Goal: Communication & Community: Answer question/provide support

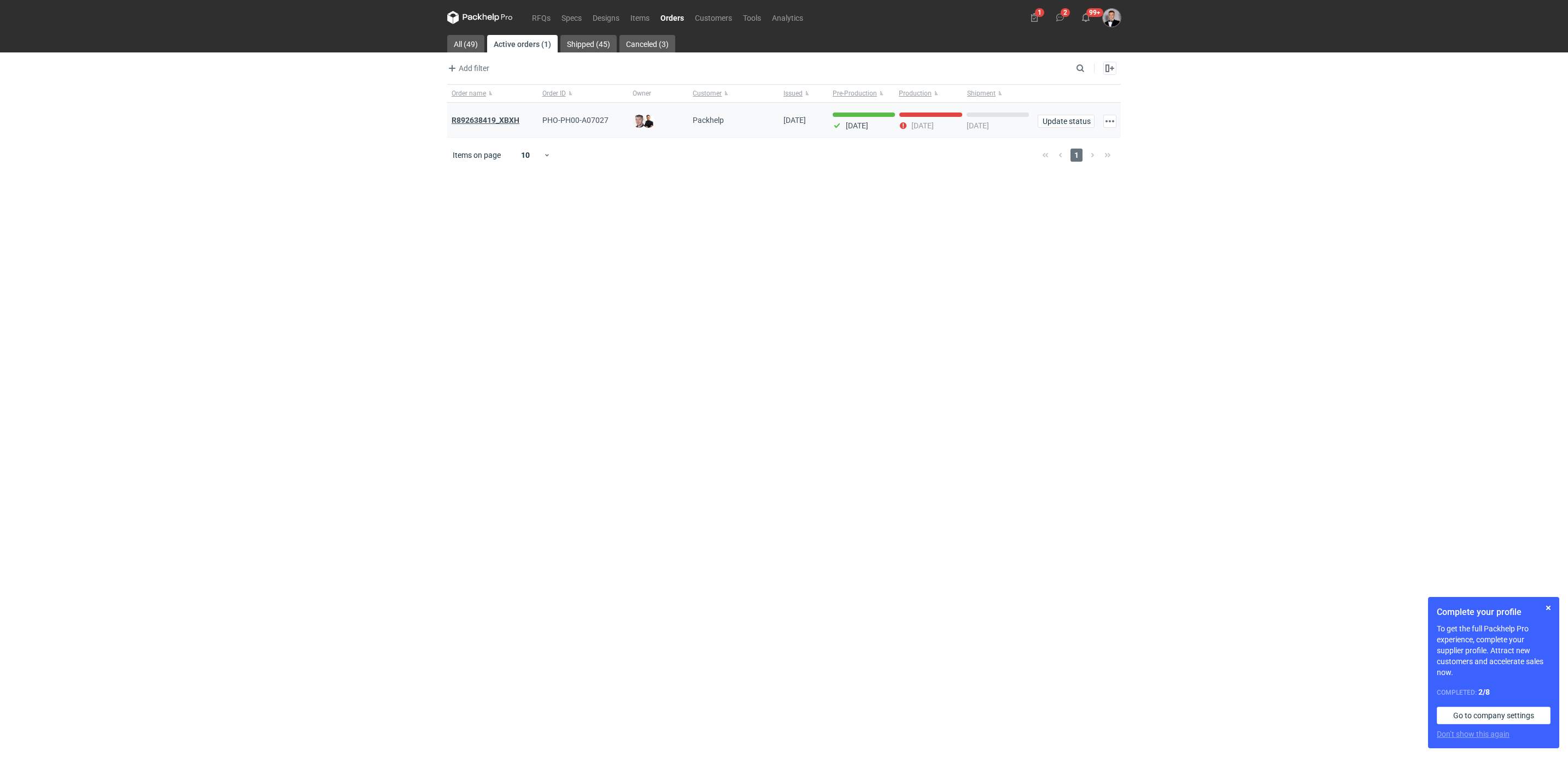
click at [455, 121] on strong "R892638419_XBXH" at bounding box center [486, 120] width 68 height 9
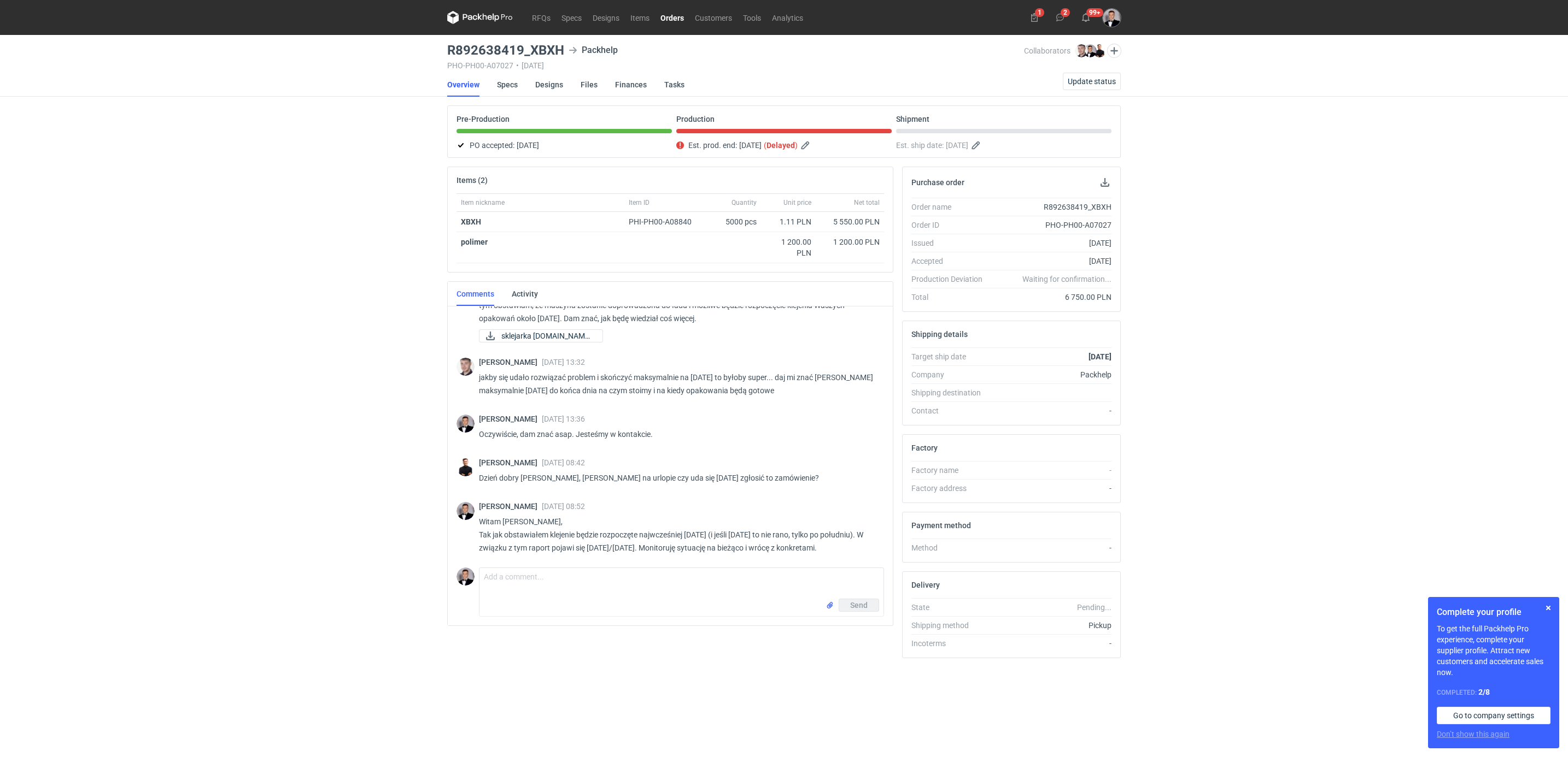
scroll to position [510, 0]
click at [382, 525] on div "RFQs Specs Designs Items Orders Customers Tools Analytics 1 2 99+ [PERSON_NAME]…" at bounding box center [784, 378] width 1568 height 757
click at [558, 581] on textarea "Comment message" at bounding box center [682, 584] width 404 height 31
type textarea "[DATE] o 17:00 produkcja będzie zakończona. [DATE] o 8:30 przesyłam raport."
click at [862, 609] on span "Send" at bounding box center [859, 605] width 17 height 7
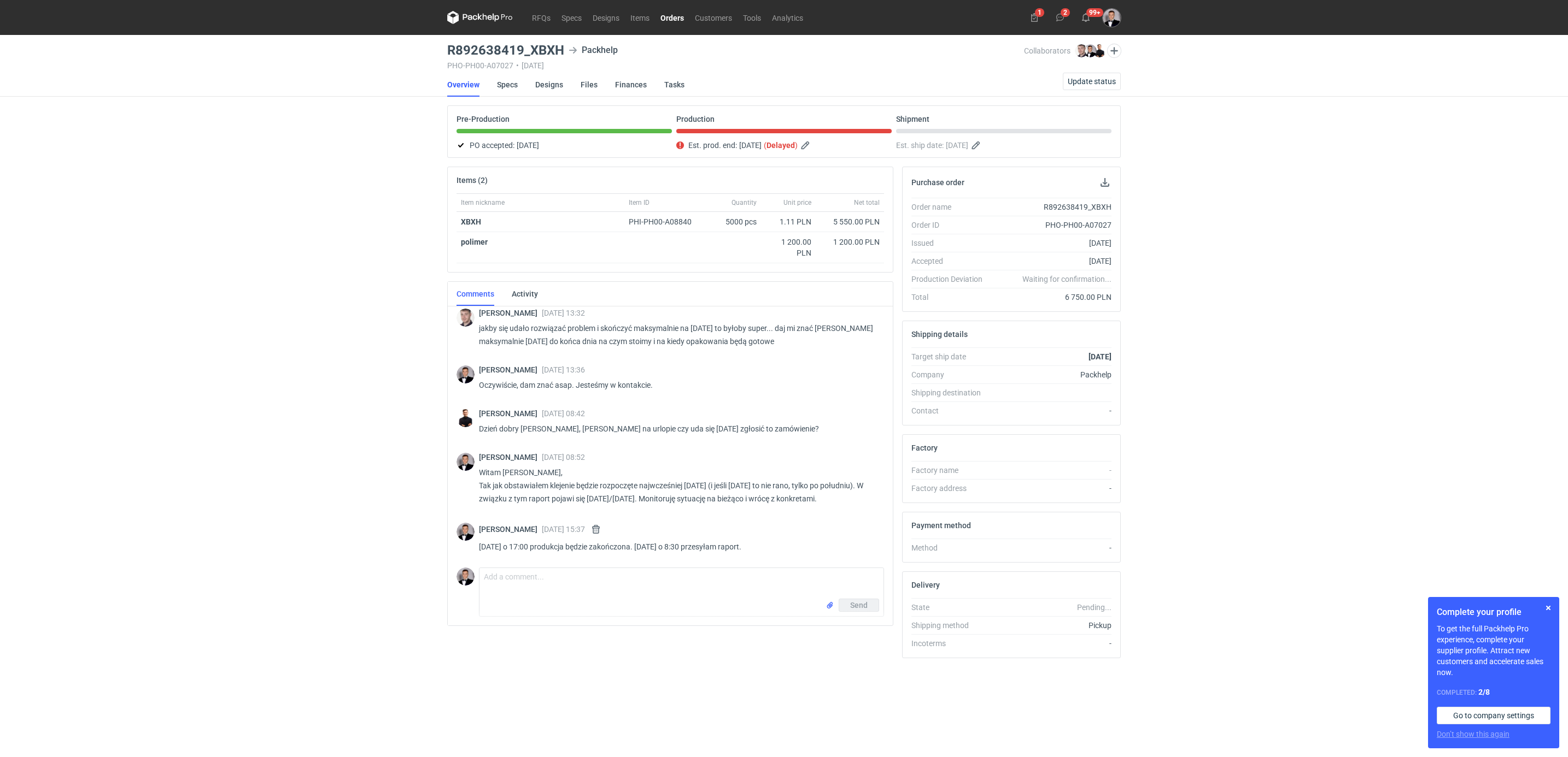
scroll to position [554, 0]
